Goal: Task Accomplishment & Management: Manage account settings

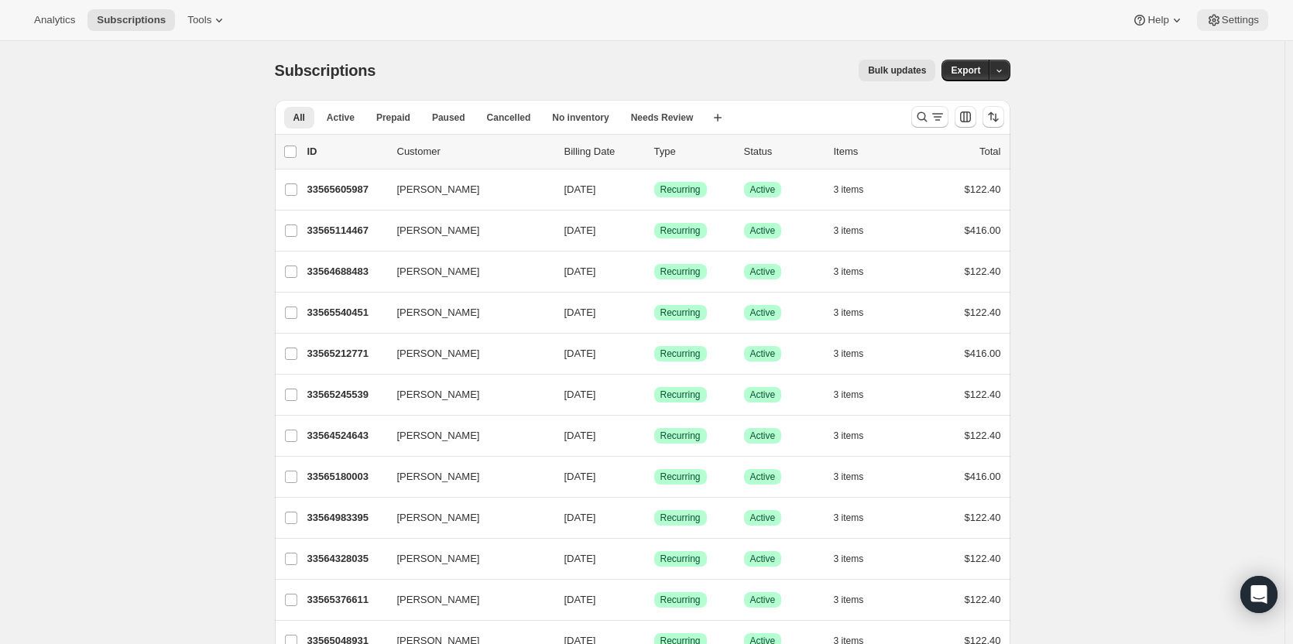
click at [1232, 25] on span "Settings" at bounding box center [1240, 20] width 37 height 12
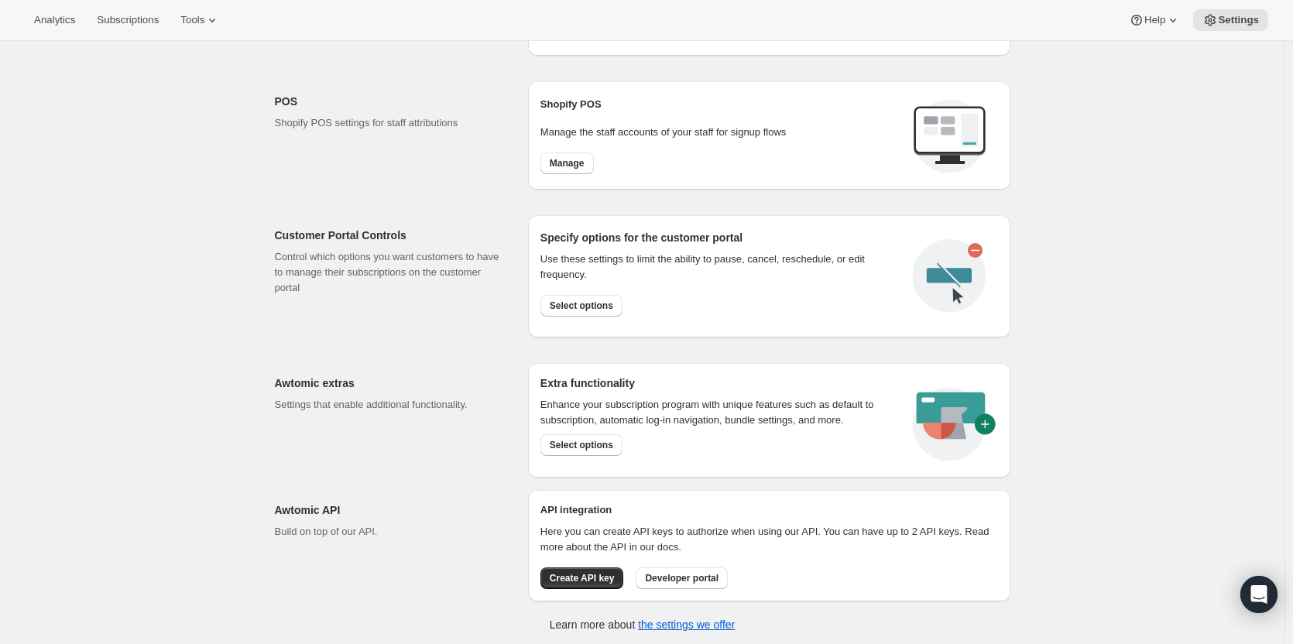
scroll to position [618, 0]
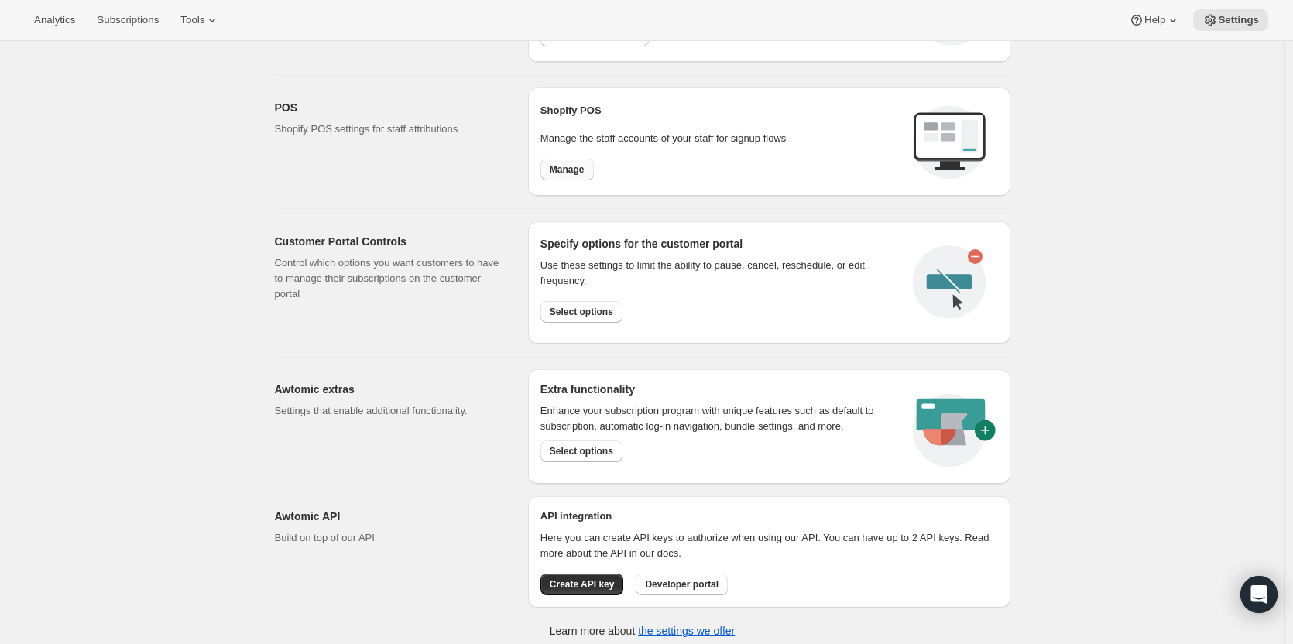
click at [576, 177] on button "Manage" at bounding box center [566, 170] width 53 height 22
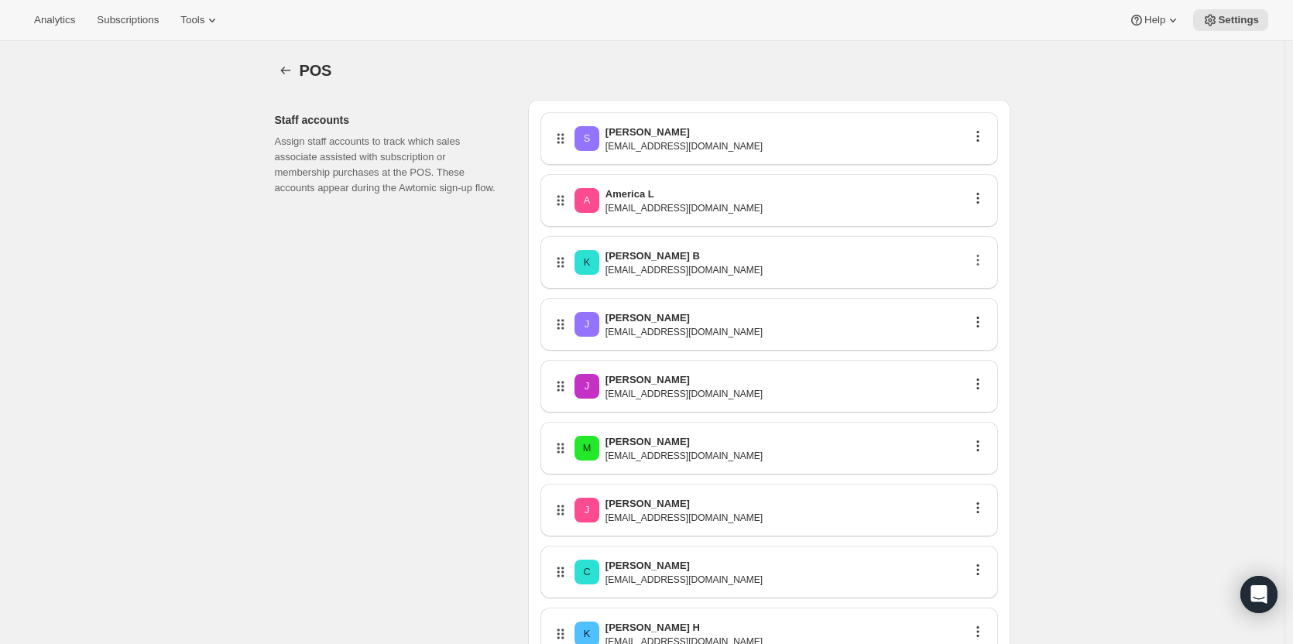
click at [984, 264] on icon "button" at bounding box center [977, 259] width 15 height 15
click at [880, 257] on div "K [PERSON_NAME] B [EMAIL_ADDRESS][DOMAIN_NAME]" at bounding box center [769, 263] width 433 height 28
click at [564, 267] on icon at bounding box center [562, 267] width 2 height 2
click at [633, 263] on p "[PERSON_NAME] B" at bounding box center [652, 256] width 94 height 15
click at [633, 262] on p "[PERSON_NAME] B" at bounding box center [652, 256] width 94 height 15
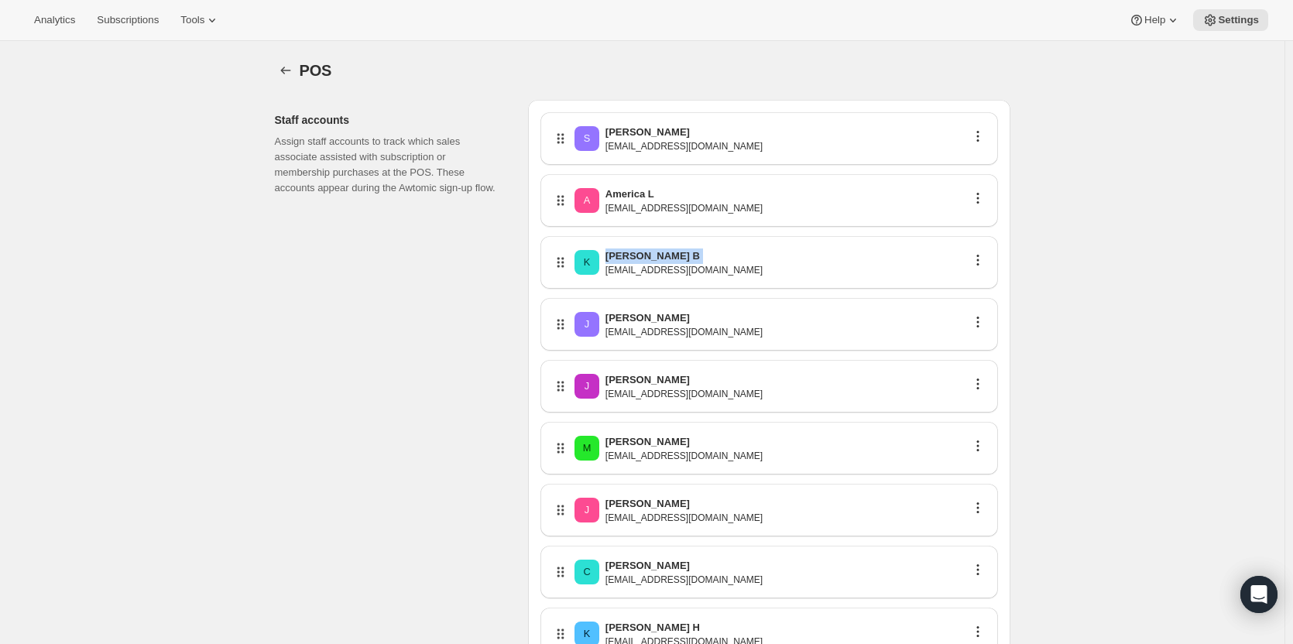
click at [633, 262] on p "[PERSON_NAME] B" at bounding box center [652, 256] width 94 height 15
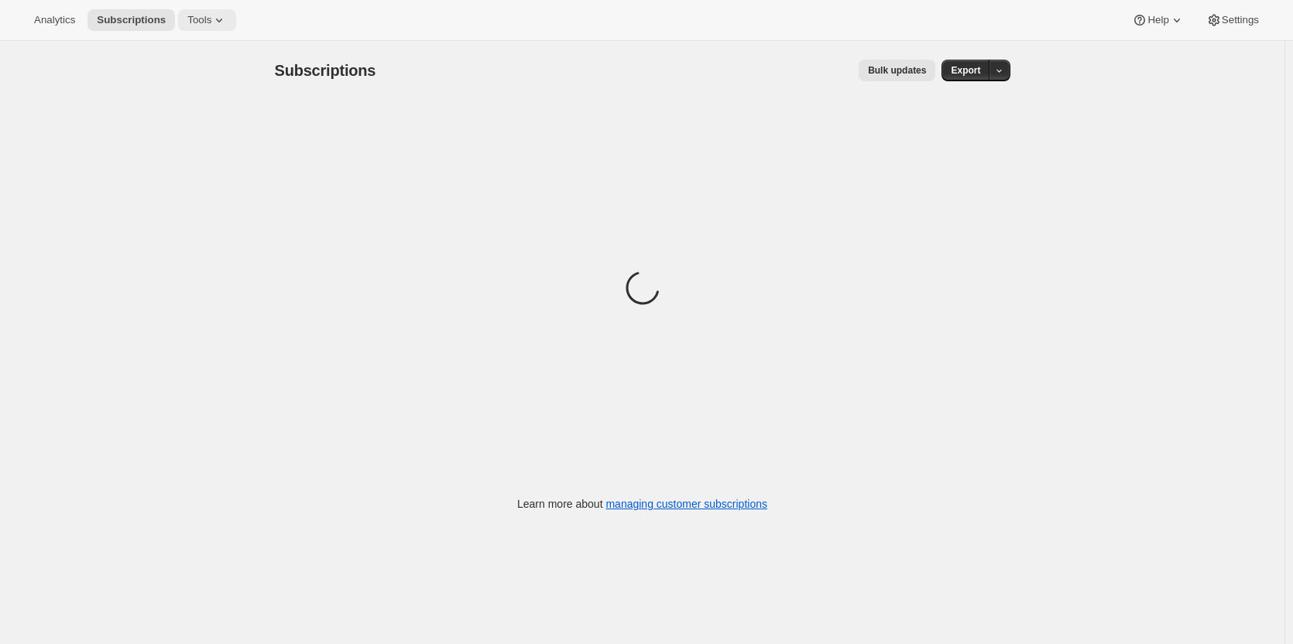
click at [214, 28] on button "Tools" at bounding box center [207, 20] width 58 height 22
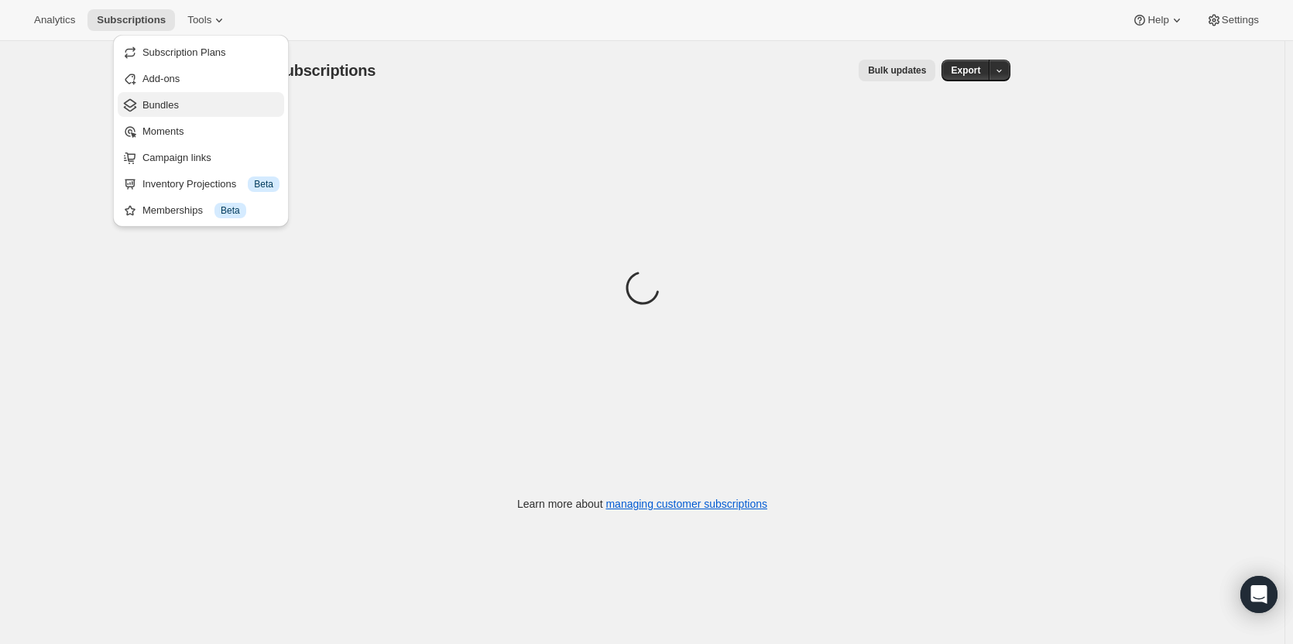
click at [204, 111] on span "Bundles" at bounding box center [210, 105] width 137 height 15
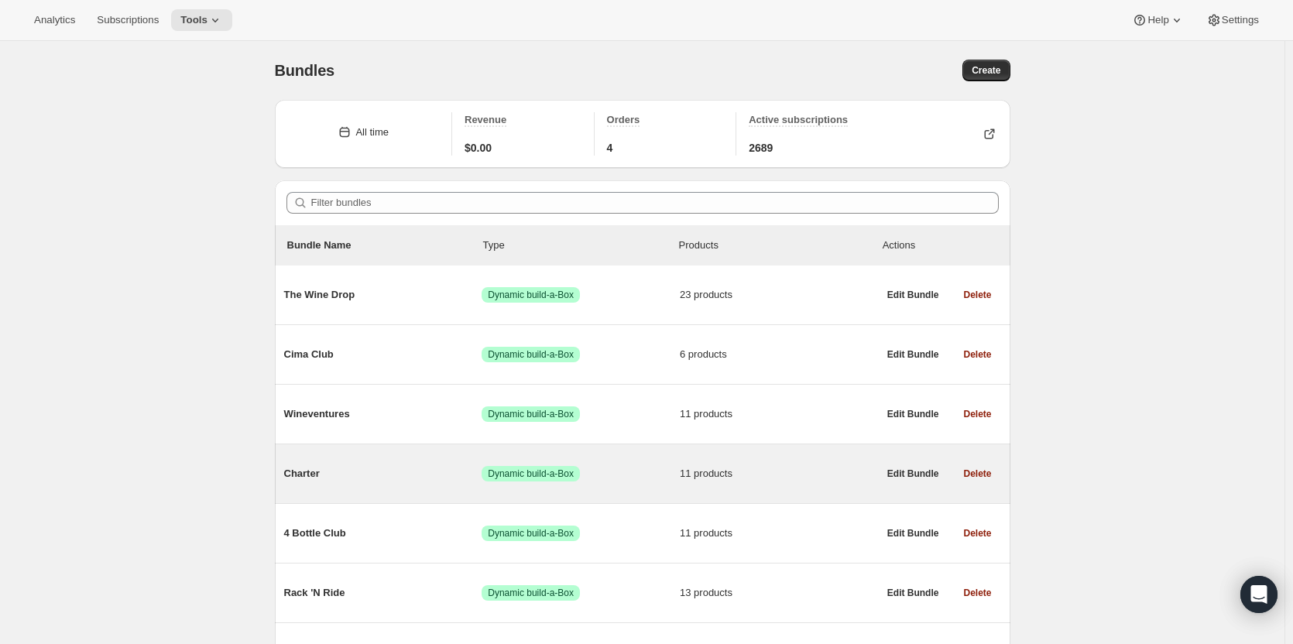
click at [376, 481] on span "Charter" at bounding box center [383, 473] width 198 height 15
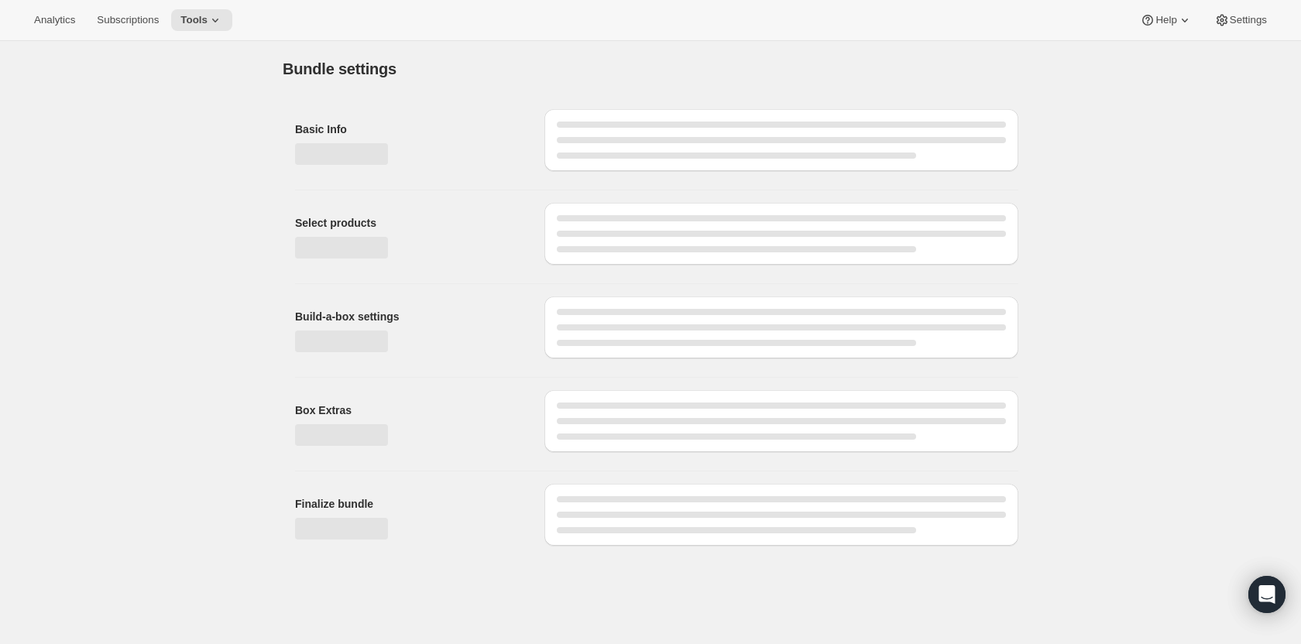
type input "Charter"
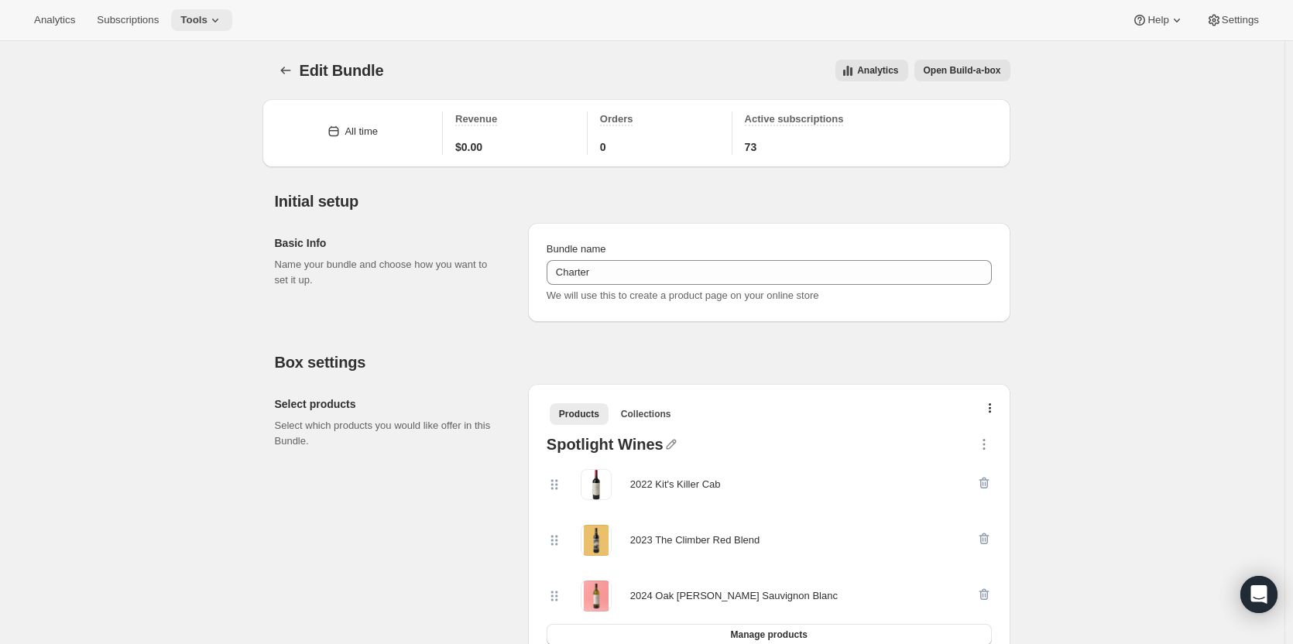
click at [208, 19] on icon at bounding box center [215, 19] width 15 height 15
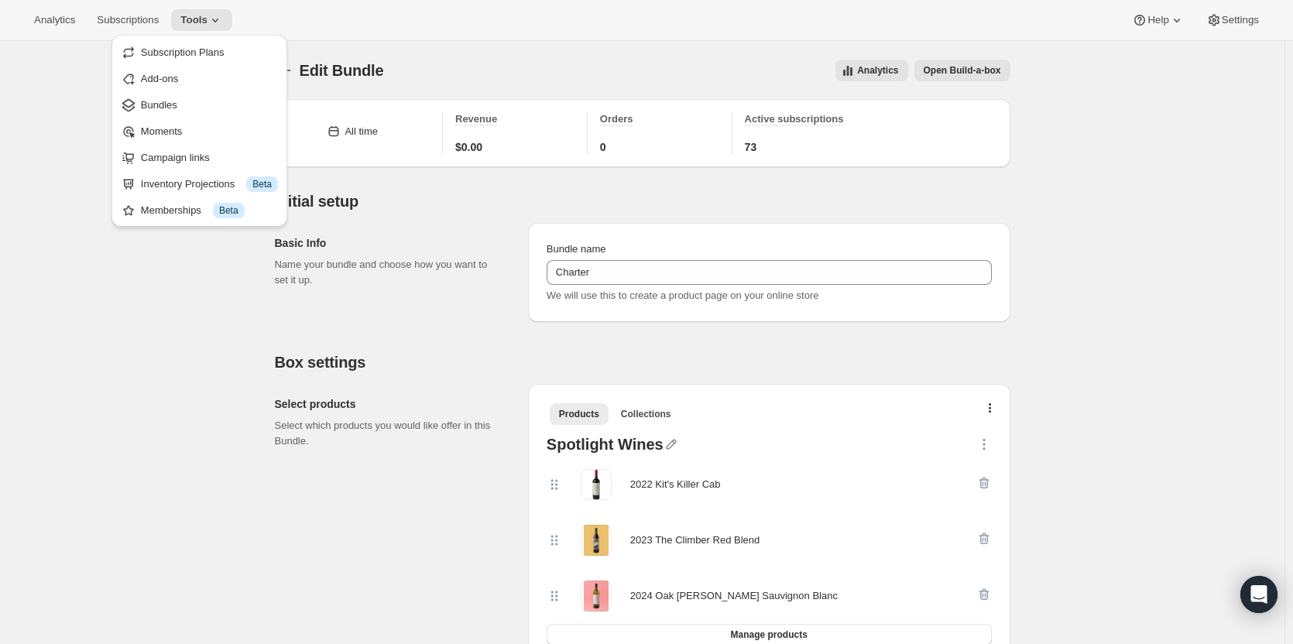
click at [160, 115] on button "Bundles" at bounding box center [199, 104] width 166 height 25
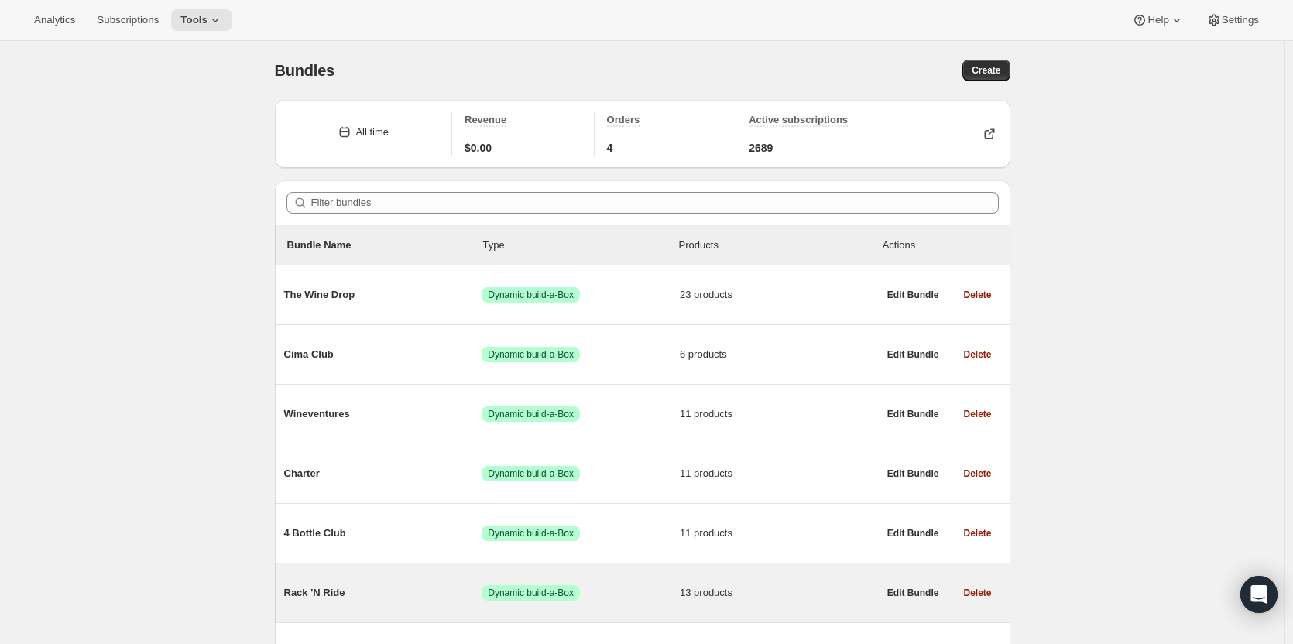
click at [813, 588] on span "13 products" at bounding box center [779, 592] width 198 height 15
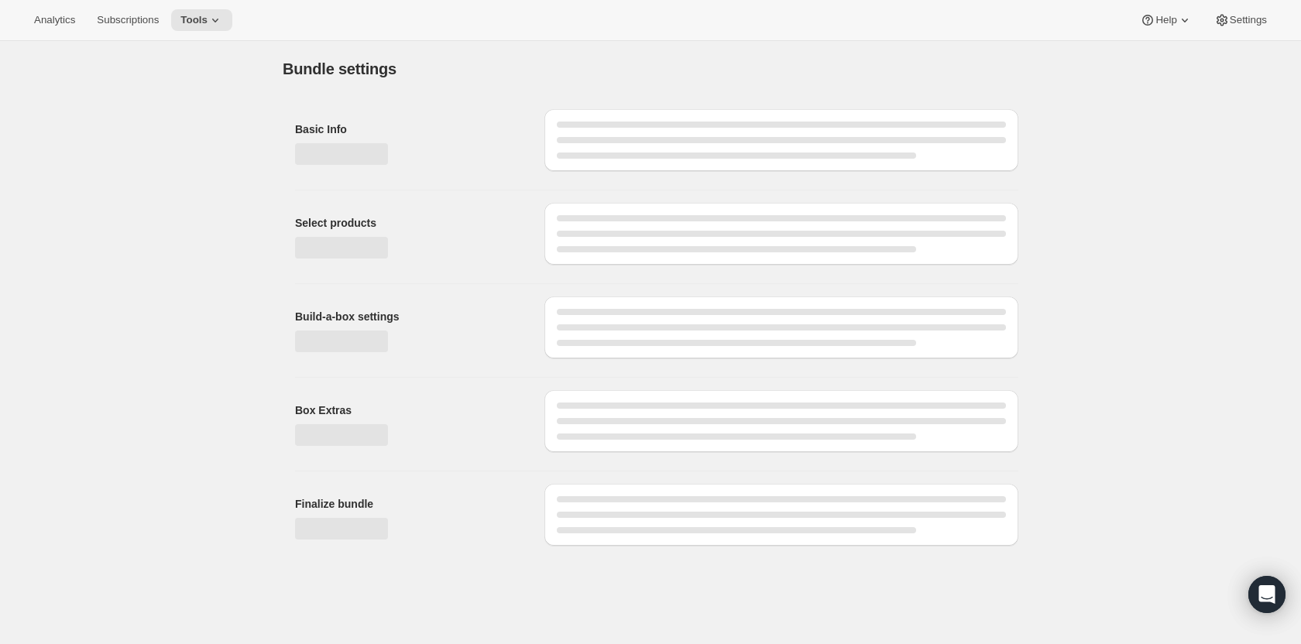
type input "Rack 'N Ride"
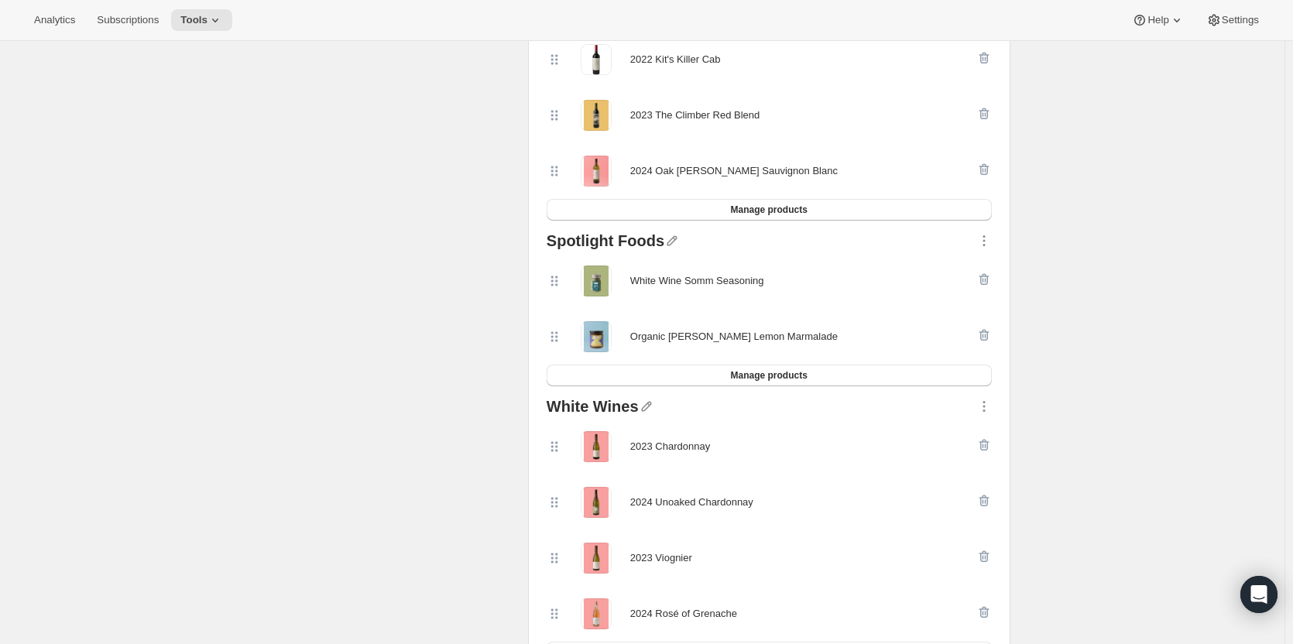
scroll to position [459, 0]
